Goal: Information Seeking & Learning: Learn about a topic

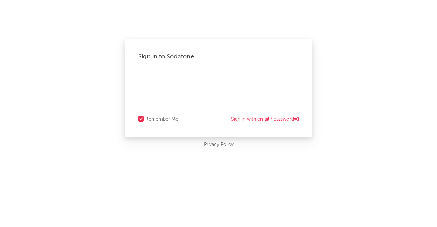
select select "recorded_music"
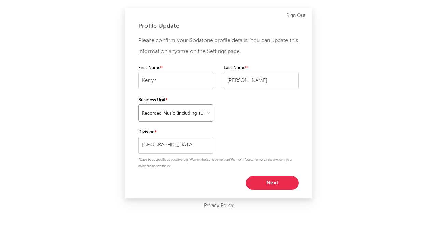
click at [198, 119] on select at bounding box center [175, 112] width 75 height 17
click at [239, 117] on div "Please confirm your Sodatone profile details. You can update this information a…" at bounding box center [218, 112] width 160 height 155
click at [263, 176] on button "Next" at bounding box center [272, 183] width 53 height 14
select select "marketing"
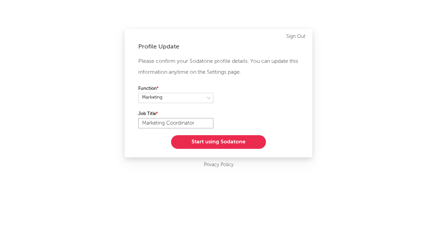
click at [192, 122] on input "Marketing Coordinator" at bounding box center [175, 123] width 75 height 10
type input "Marketing Executive"
click at [214, 147] on button "Start using Sodatone" at bounding box center [218, 142] width 95 height 14
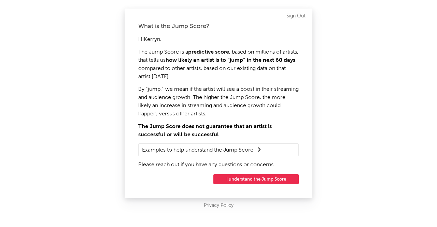
click at [240, 180] on button "I understand the Jump Score" at bounding box center [255, 179] width 85 height 10
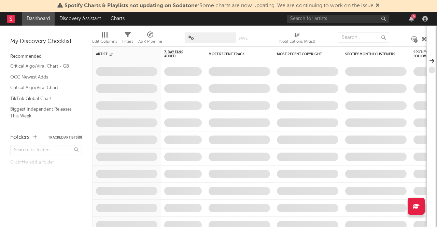
click at [306, 9] on span "Spotify Charts & Playlists not updating on Sodatone : Some charts are now updat…" at bounding box center [218, 5] width 309 height 5
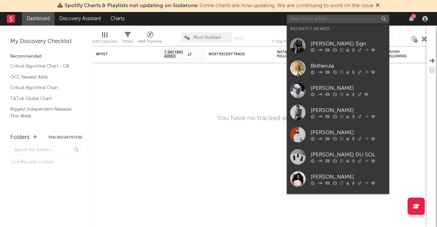
click at [306, 21] on input "text" at bounding box center [338, 19] width 102 height 9
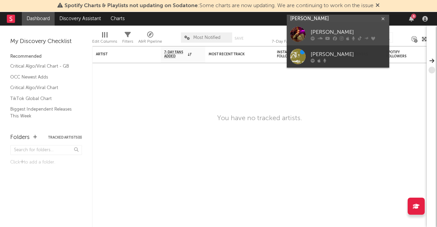
type input "[PERSON_NAME]"
click at [318, 30] on div "[PERSON_NAME]" at bounding box center [347, 32] width 75 height 8
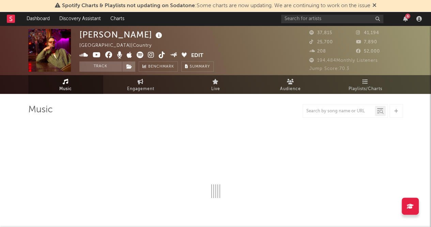
select select "6m"
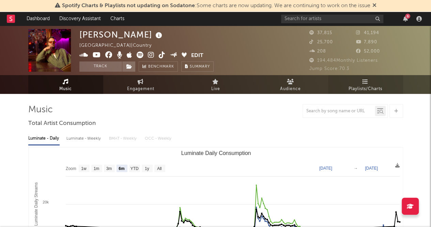
click at [370, 82] on link "Playlists/Charts" at bounding box center [365, 84] width 75 height 19
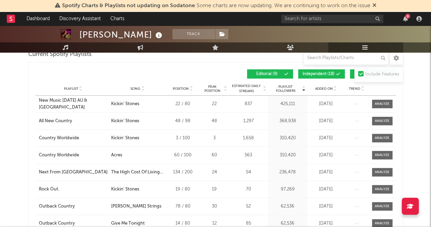
scroll to position [188, 0]
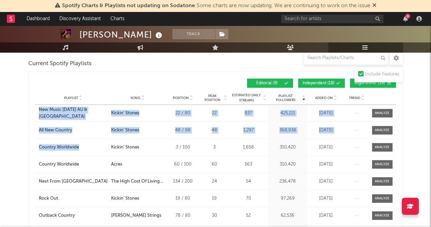
drag, startPoint x: 35, startPoint y: 111, endPoint x: 105, endPoint y: 152, distance: 80.6
click at [105, 152] on div "Playlist New Music [DATE] AU & NZ City Song Kickin' Stones Position 22 / 80 Pea…" at bounding box center [215, 190] width 361 height 171
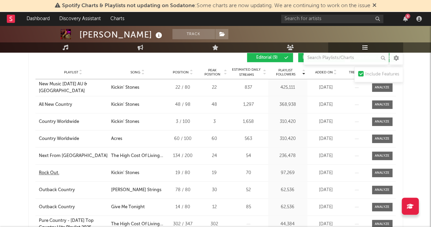
scroll to position [188, 0]
